Goal: Task Accomplishment & Management: Manage account settings

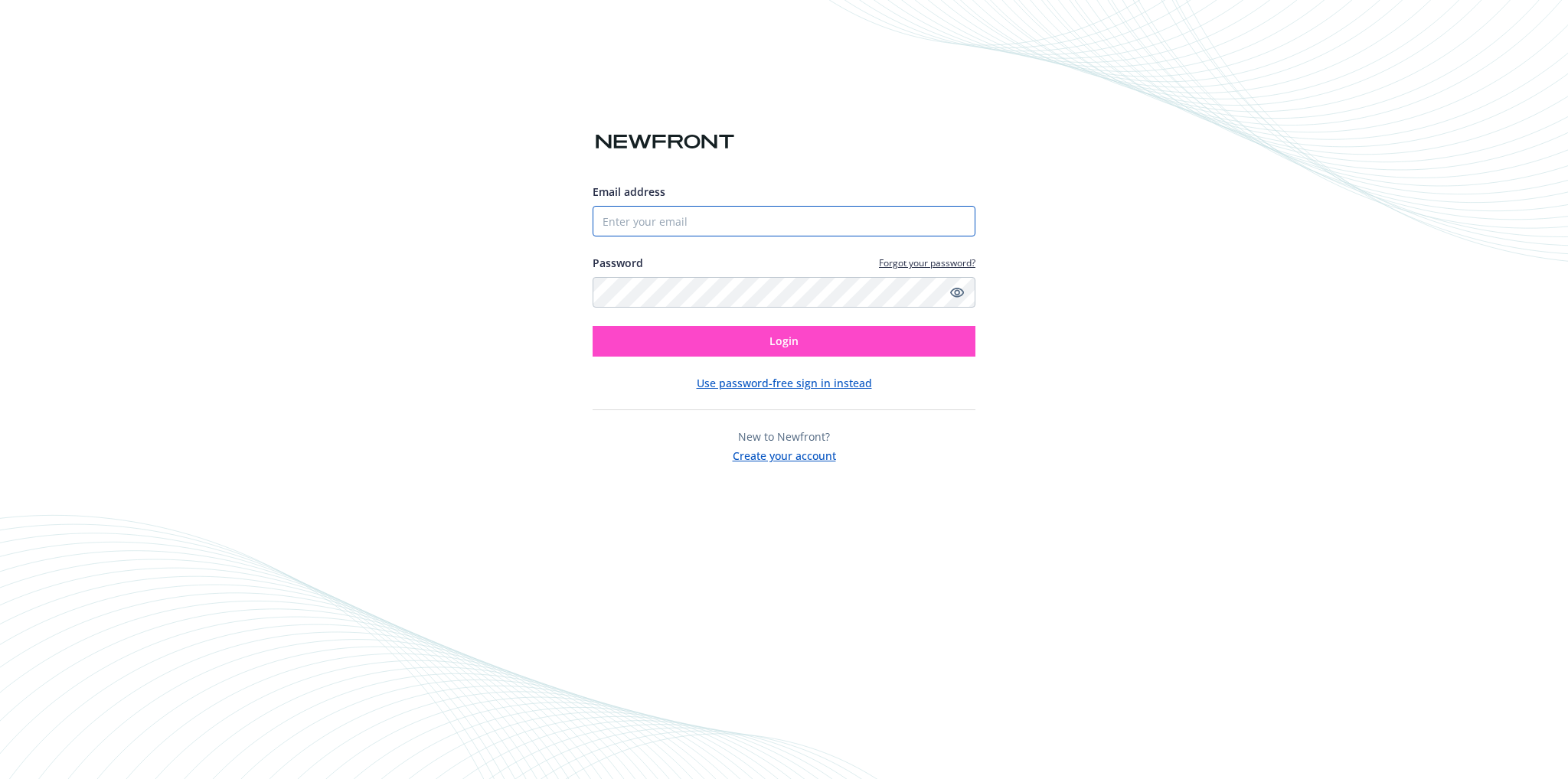
type input "[PERSON_NAME][EMAIL_ADDRESS][DOMAIN_NAME]"
click at [701, 347] on button "Login" at bounding box center [784, 342] width 382 height 31
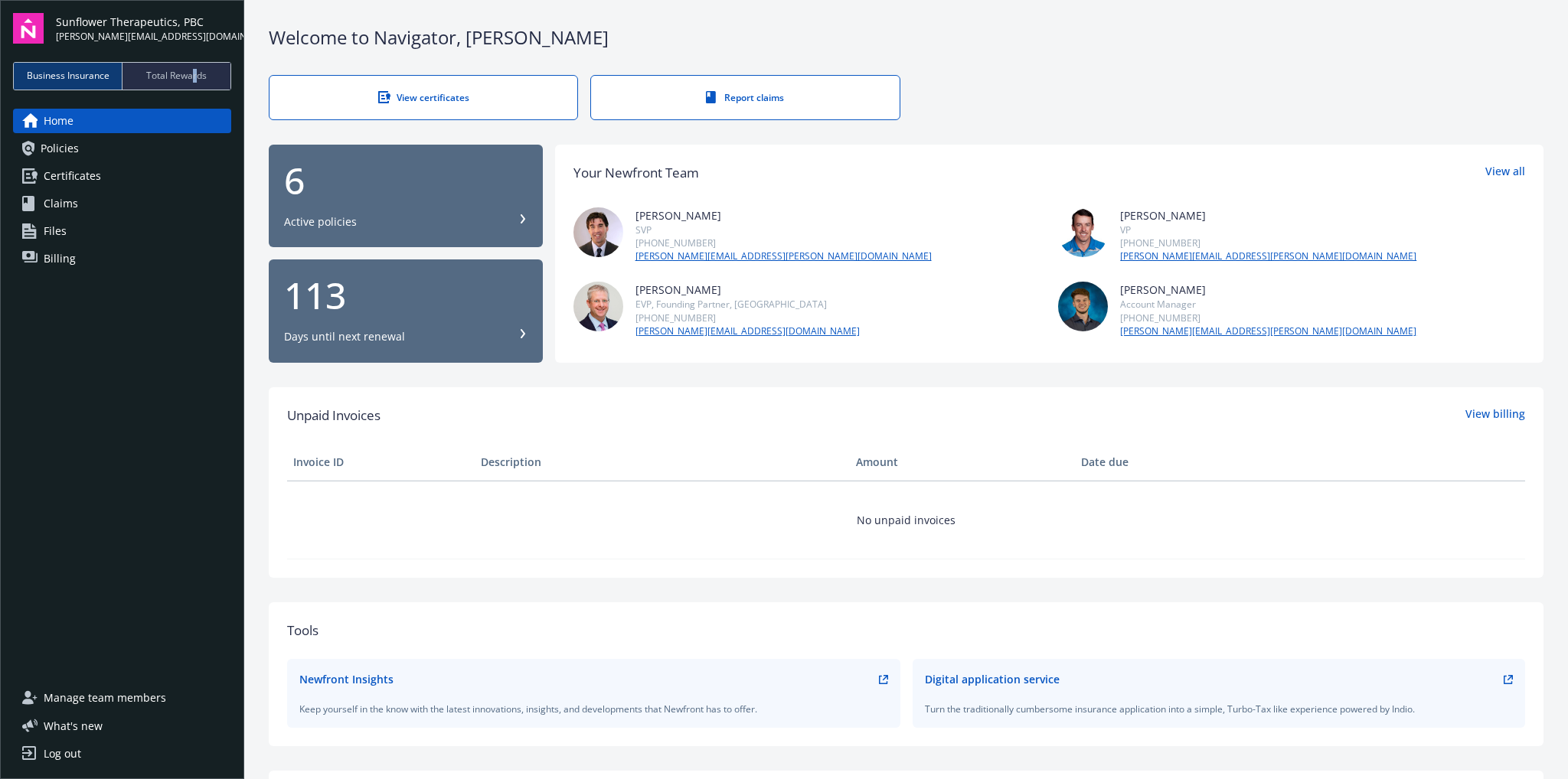
click at [195, 68] on div "Total Rewards" at bounding box center [177, 77] width 108 height 27
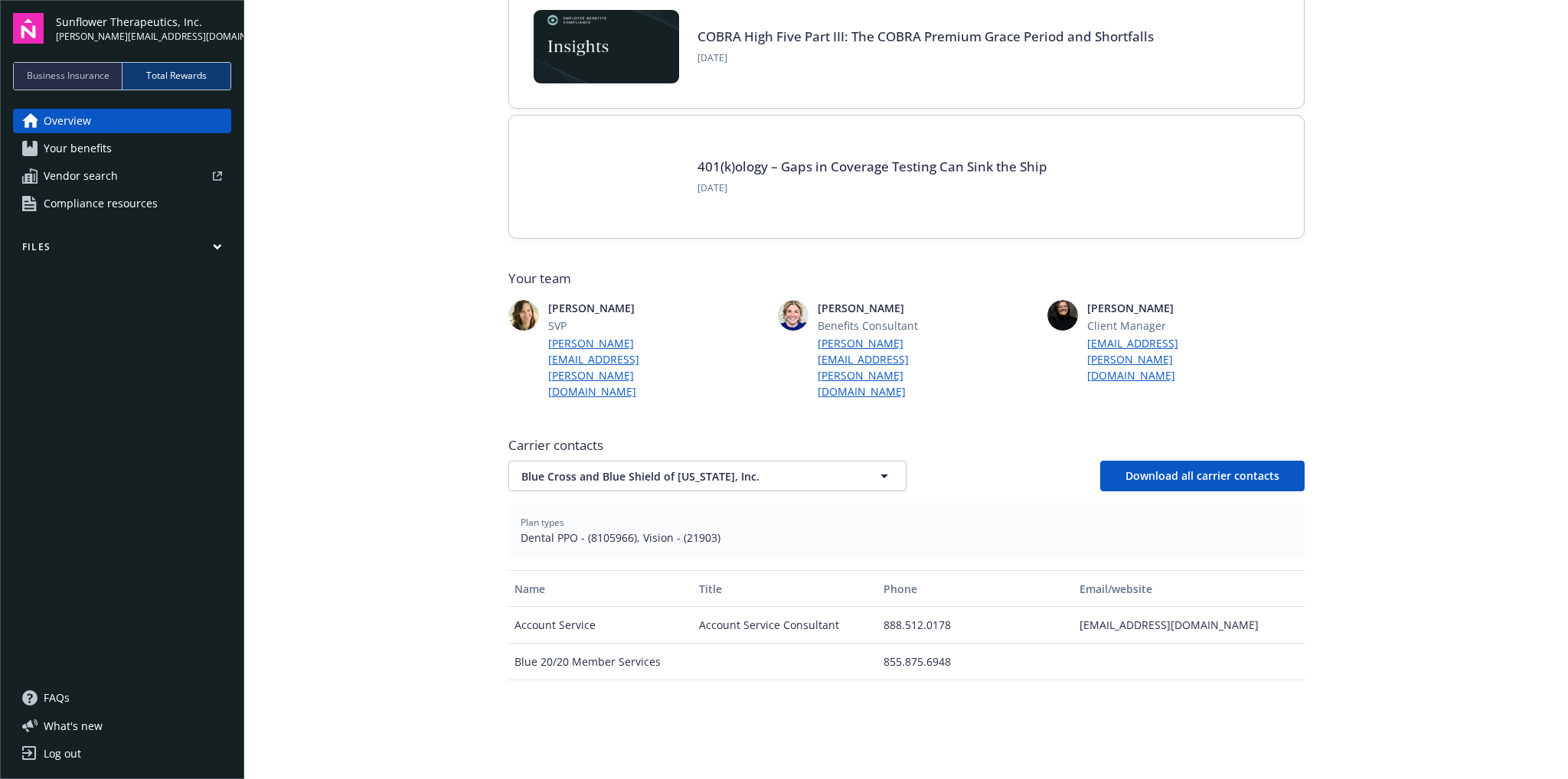
scroll to position [230, 0]
